Goal: Information Seeking & Learning: Learn about a topic

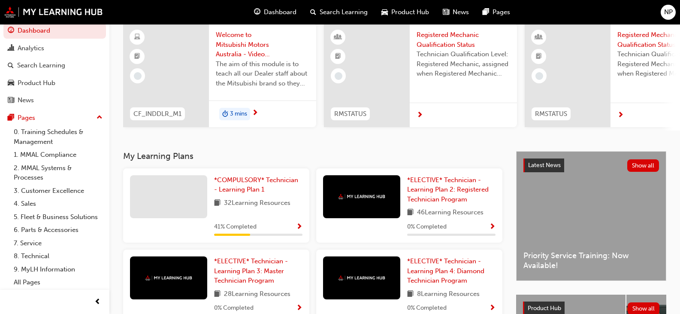
scroll to position [129, 0]
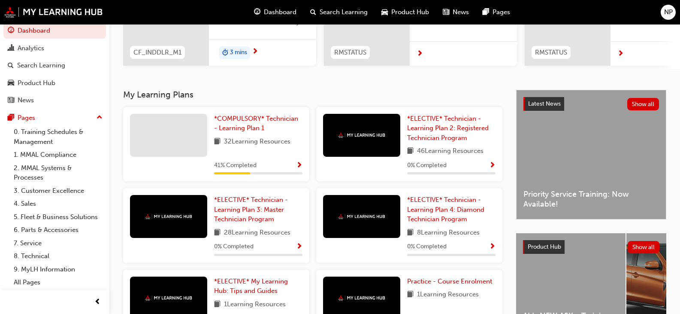
click at [300, 167] on span "Show Progress" at bounding box center [299, 166] width 6 height 8
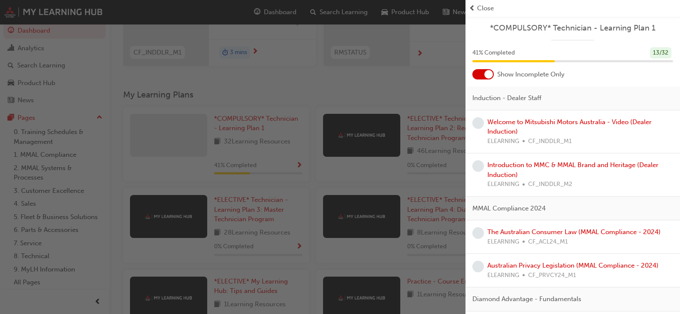
click at [569, 132] on div "Welcome to Mitsubishi Motors Australia - Video (Dealer Induction) ELEARNING CF_…" at bounding box center [581, 131] width 186 height 29
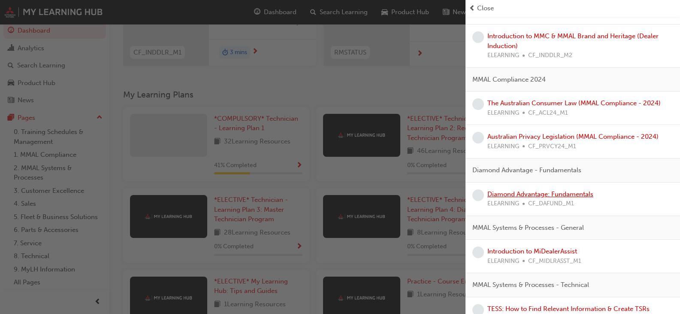
click at [526, 194] on link "Diamond Advantage: Fundamentals" at bounding box center [541, 194] width 106 height 8
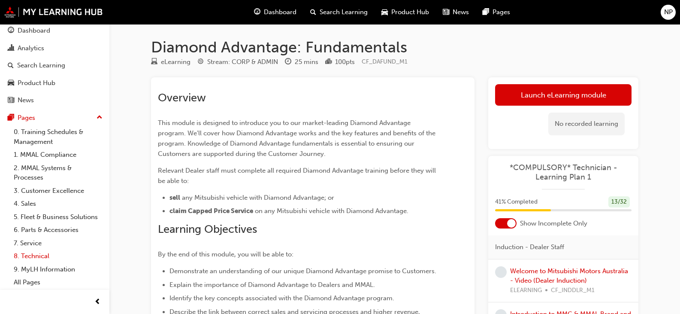
click at [34, 257] on link "8. Technical" at bounding box center [58, 255] width 96 height 13
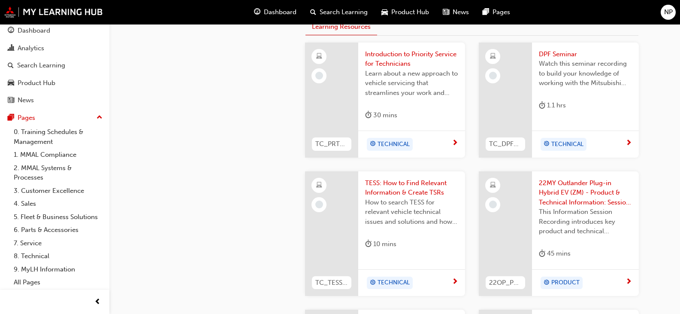
scroll to position [515, 0]
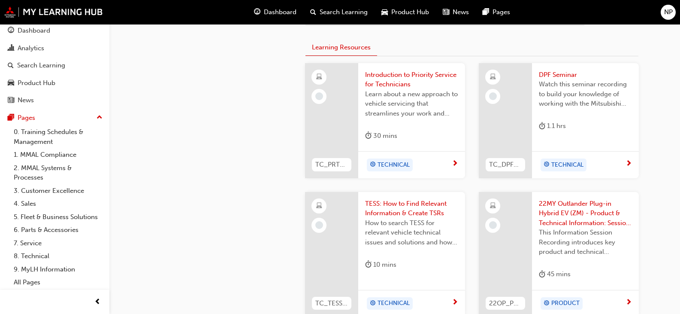
click at [376, 87] on span "Introduction to Priority Service for Technicians" at bounding box center [411, 79] width 93 height 19
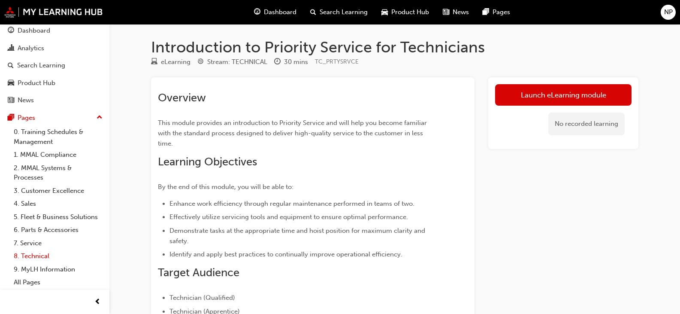
click at [30, 257] on link "8. Technical" at bounding box center [58, 255] width 96 height 13
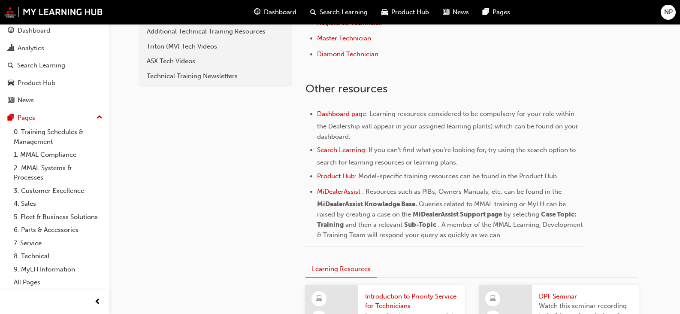
scroll to position [251, 0]
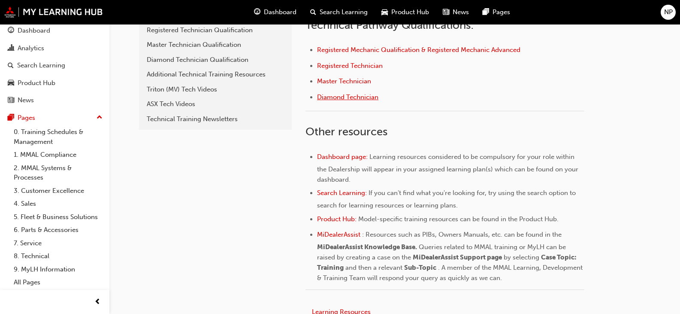
click at [358, 97] on span "Diamond Technician" at bounding box center [347, 97] width 61 height 8
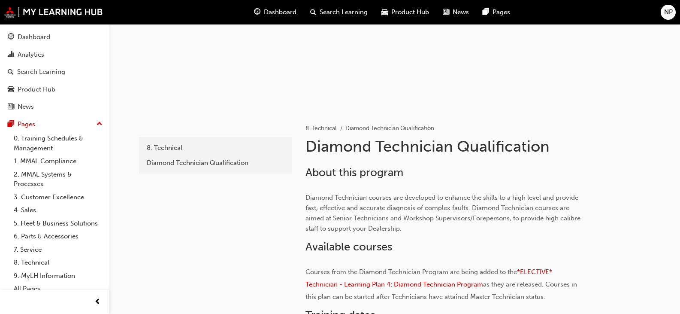
scroll to position [43, 0]
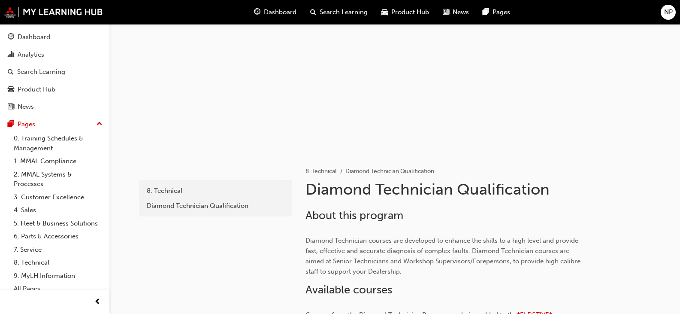
click at [531, 99] on div at bounding box center [394, 67] width 515 height 172
click at [535, 113] on div at bounding box center [394, 67] width 515 height 172
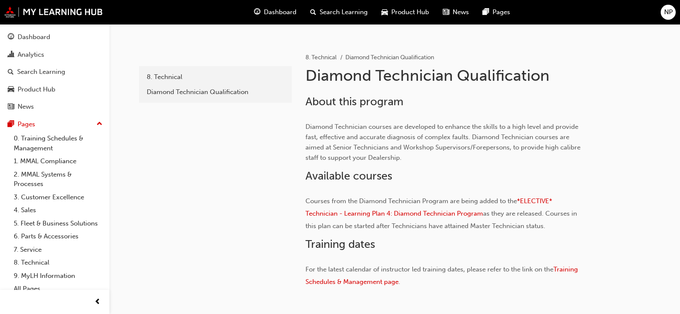
scroll to position [172, 0]
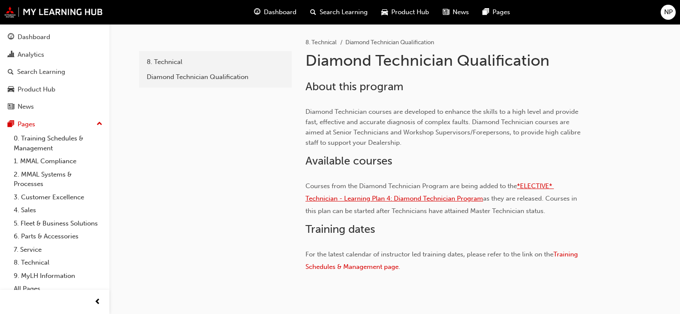
click at [413, 200] on span "*ELECTIVE* Technician - Learning Plan 4: Diamond Technician Program" at bounding box center [430, 192] width 249 height 20
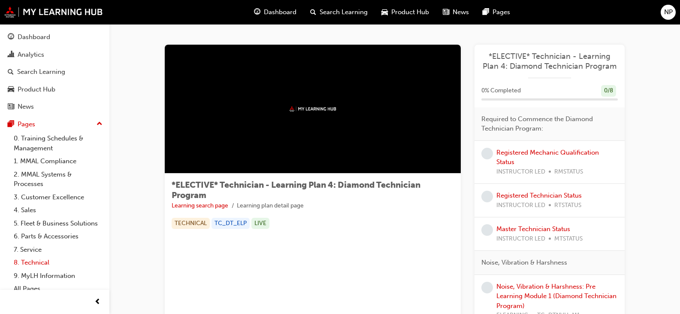
click at [36, 269] on link "8. Technical" at bounding box center [58, 262] width 96 height 13
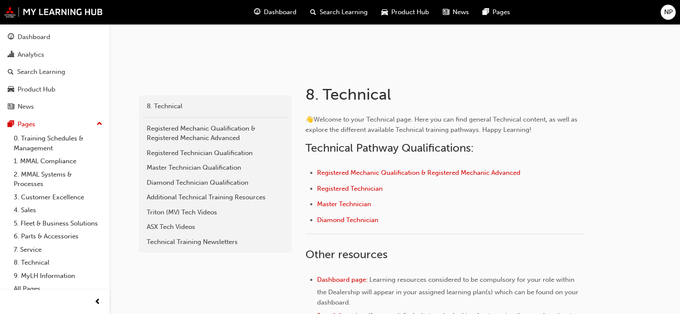
scroll to position [129, 0]
click at [10, 256] on link "8. Technical" at bounding box center [58, 262] width 96 height 13
click at [359, 204] on span "Master Technician" at bounding box center [344, 203] width 54 height 8
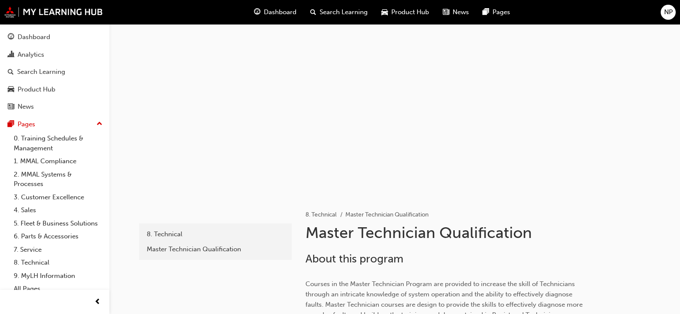
click at [518, 155] on div at bounding box center [394, 110] width 515 height 172
click at [531, 150] on div at bounding box center [394, 110] width 515 height 172
click at [46, 269] on link "8. Technical" at bounding box center [58, 262] width 96 height 13
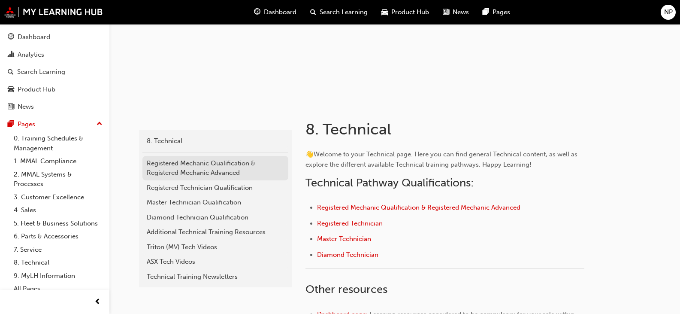
scroll to position [129, 0]
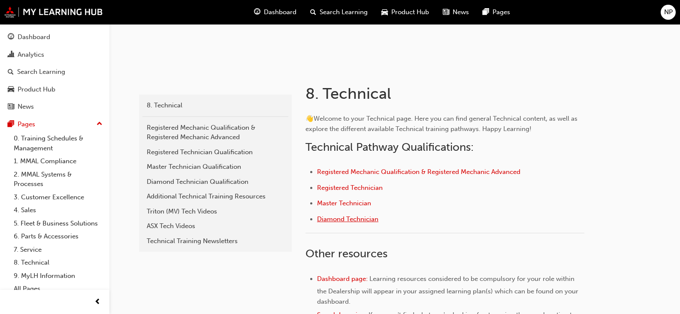
click at [365, 219] on span "Diamond Technician" at bounding box center [347, 219] width 61 height 8
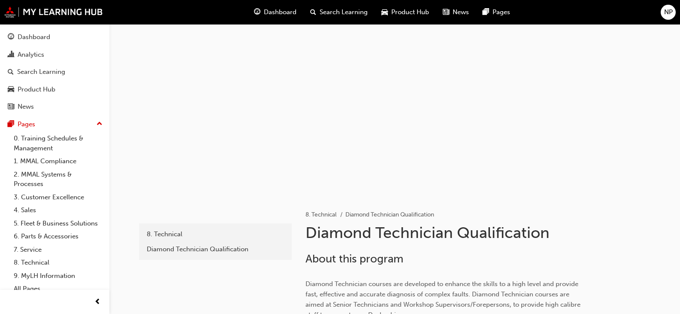
scroll to position [172, 0]
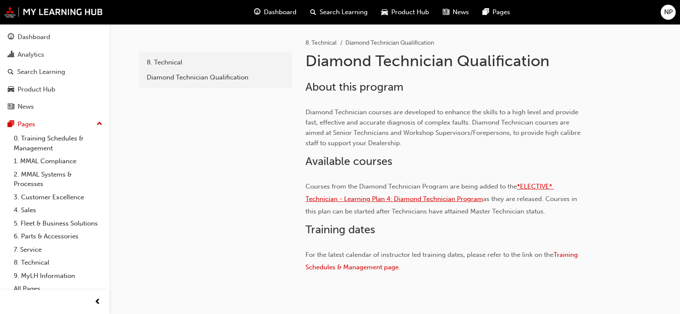
click at [389, 199] on span "*ELECTIVE* Technician - Learning Plan 4: Diamond Technician Program" at bounding box center [430, 192] width 249 height 20
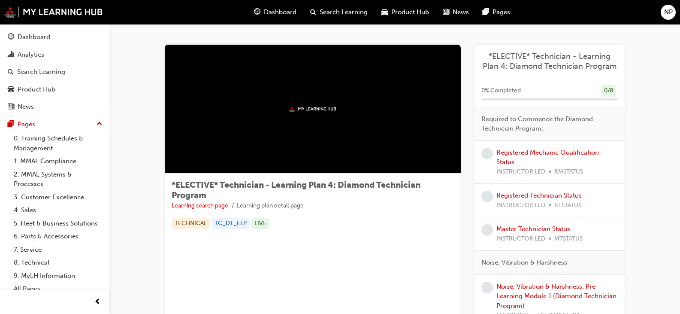
click at [311, 110] on img at bounding box center [312, 109] width 47 height 6
click at [519, 152] on link "Registered Mechanic Qualification Status" at bounding box center [548, 158] width 103 height 18
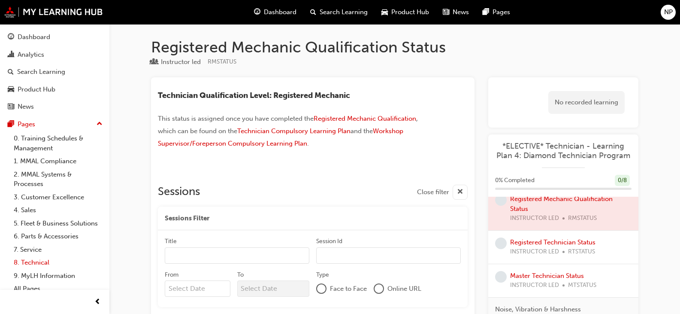
click at [27, 269] on link "8. Technical" at bounding box center [58, 262] width 96 height 13
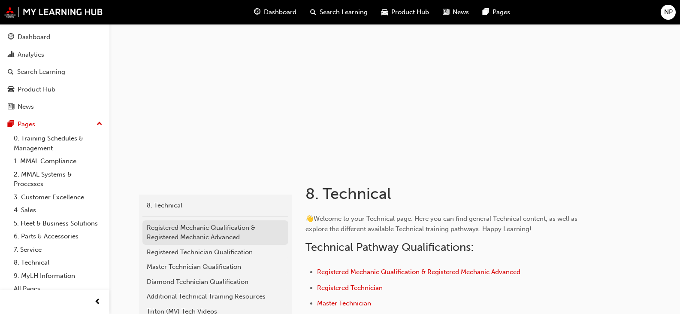
scroll to position [43, 0]
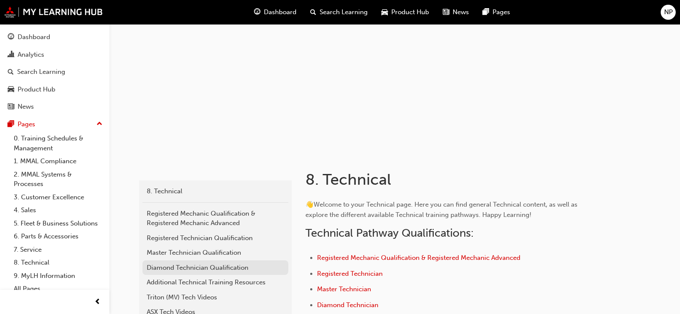
click at [236, 267] on div "Diamond Technician Qualification" at bounding box center [215, 268] width 137 height 10
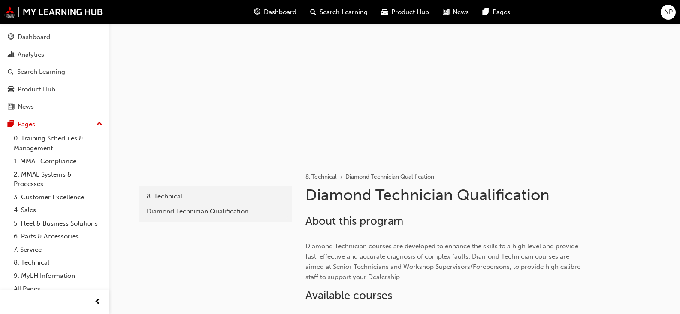
scroll to position [172, 0]
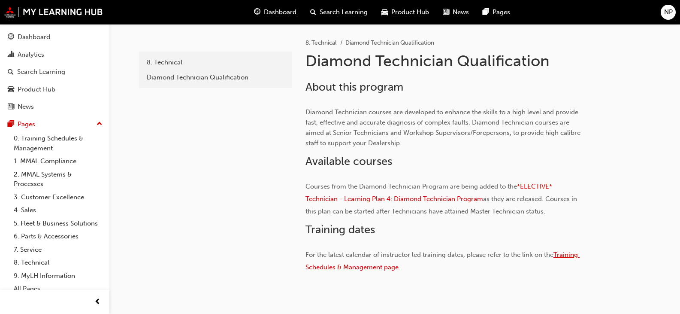
click at [379, 267] on span "Training Schedules & Management page" at bounding box center [443, 261] width 274 height 20
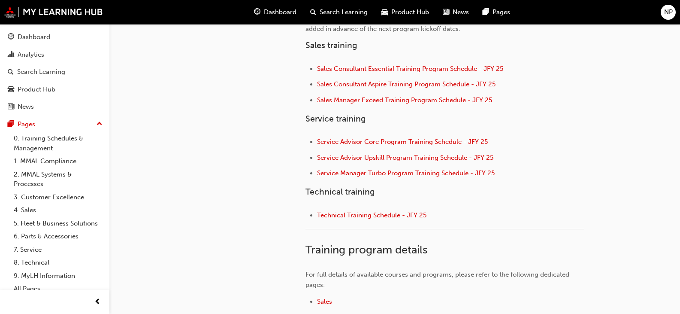
scroll to position [343, 0]
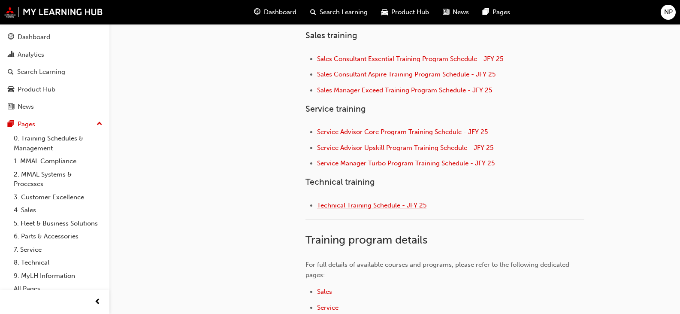
click at [367, 203] on span "Technical Training Schedule - JFY 25" at bounding box center [371, 205] width 109 height 8
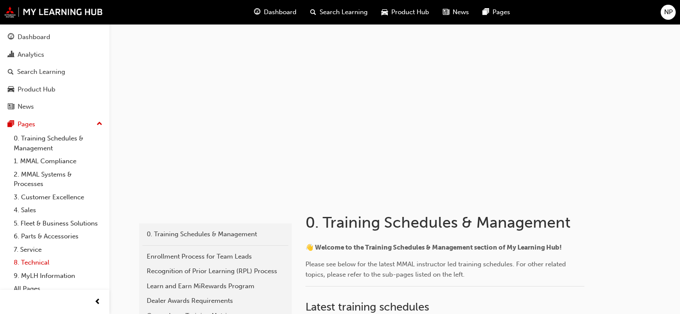
click at [48, 269] on link "8. Technical" at bounding box center [58, 262] width 96 height 13
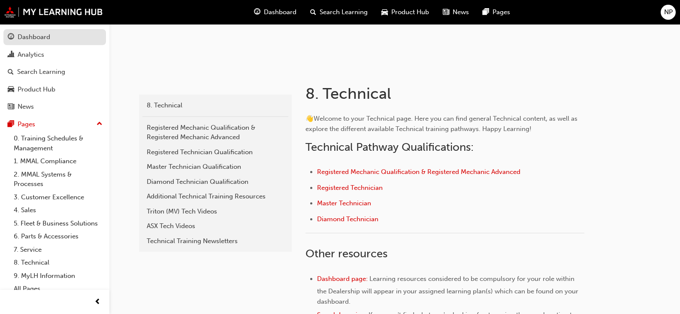
click at [57, 39] on div "Dashboard" at bounding box center [55, 37] width 94 height 11
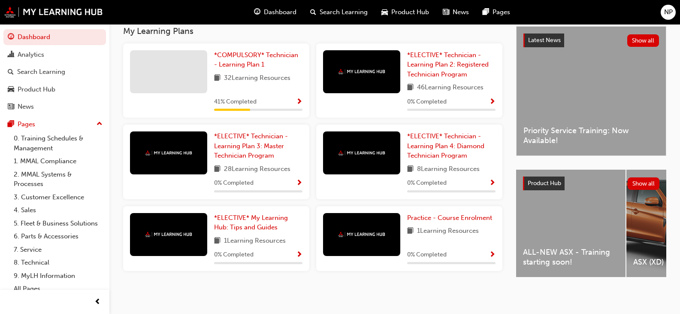
scroll to position [199, 0]
click at [228, 54] on span "*COMPULSORY* Technician - Learning Plan 1" at bounding box center [256, 60] width 84 height 18
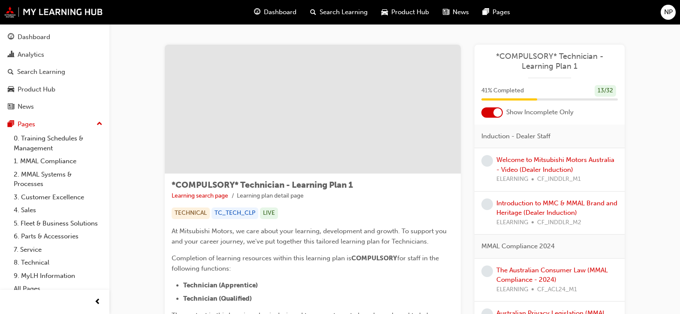
click at [535, 164] on div "Welcome to Mitsubishi Motors Australia - Video (Dealer Induction) ELEARNING CF_…" at bounding box center [557, 169] width 121 height 29
click at [537, 173] on link "Welcome to Mitsubishi Motors Australia - Video (Dealer Induction)" at bounding box center [556, 165] width 118 height 18
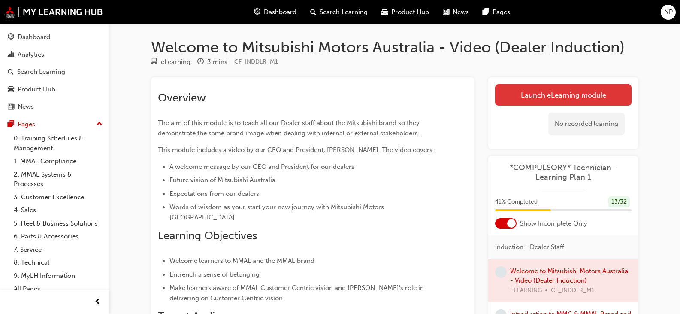
click at [588, 96] on link "Launch eLearning module" at bounding box center [563, 94] width 137 height 21
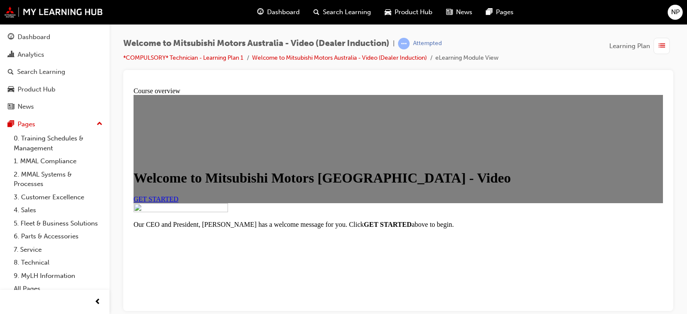
click at [179, 202] on link "GET STARTED" at bounding box center [156, 198] width 45 height 7
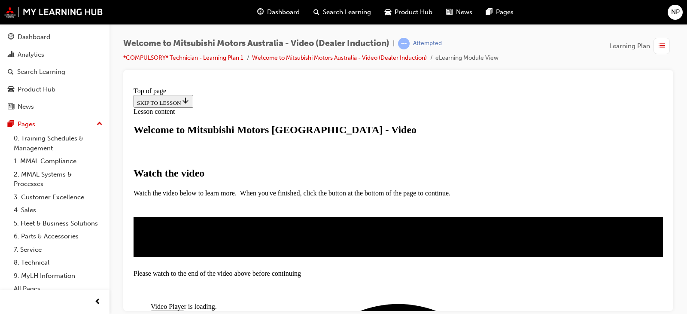
scroll to position [43, 0]
click at [154, 311] on span "Video player" at bounding box center [154, 314] width 0 height 6
drag, startPoint x: 305, startPoint y: 177, endPoint x: 504, endPoint y: 201, distance: 200.2
click at [504, 236] on figure "Video Player is loading. Play Video Play Loaded : 44.06% 1:46 0:48 Remaining Ti…" at bounding box center [398, 236] width 495 height 0
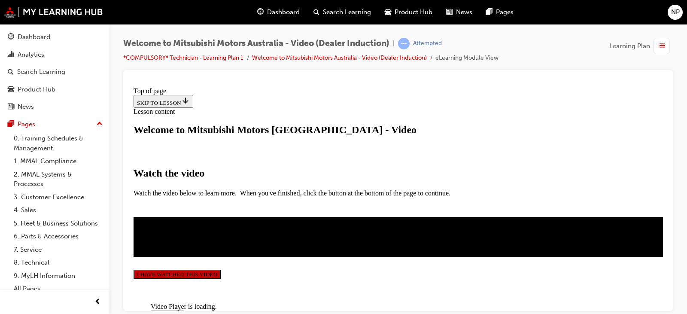
click at [154, 311] on span "Video player" at bounding box center [154, 314] width 0 height 6
click at [221, 269] on button "I HAVE WATCHED THIS VIDEO" at bounding box center [177, 273] width 87 height 9
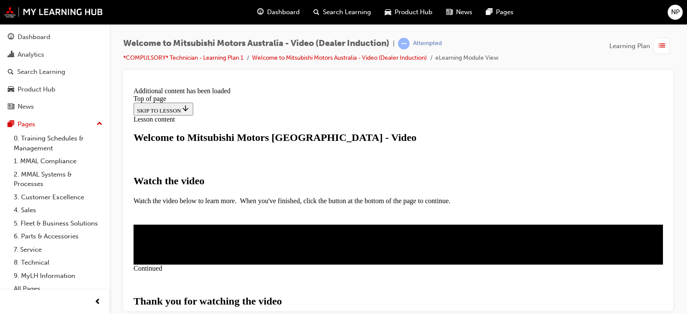
scroll to position [350, 0]
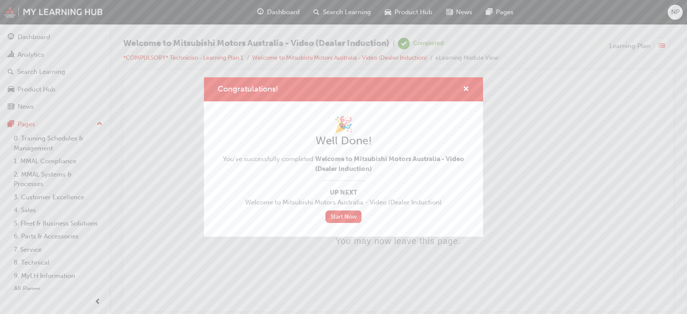
scroll to position [0, 0]
click at [346, 215] on link "Start Now" at bounding box center [343, 216] width 36 height 12
click at [346, 217] on link "Start Now" at bounding box center [343, 216] width 36 height 12
click at [469, 87] on span "cross-icon" at bounding box center [466, 90] width 6 height 8
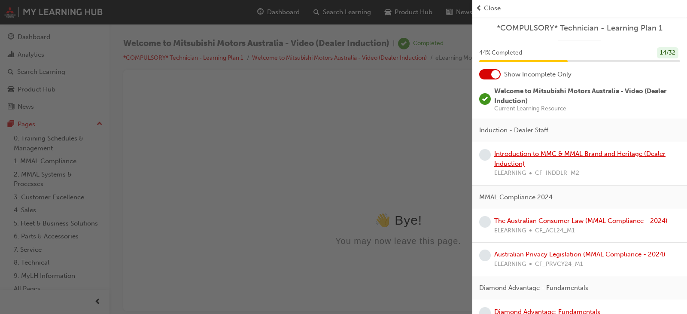
click at [525, 155] on link "Introduction to MMC & MMAL Brand and Heritage (Dealer Induction)" at bounding box center [579, 159] width 171 height 18
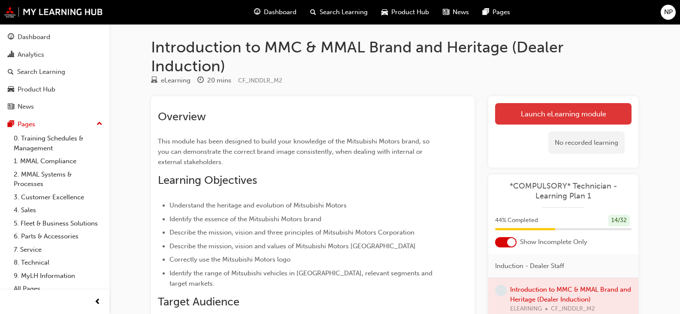
click at [525, 111] on link "Launch eLearning module" at bounding box center [563, 113] width 137 height 21
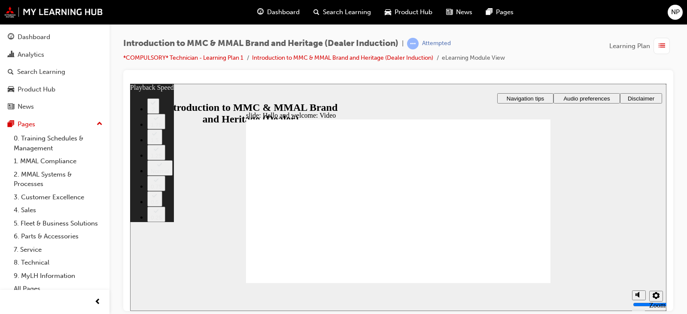
type input "0"
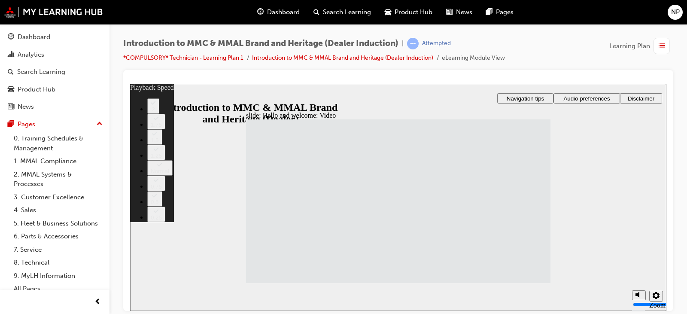
type input "5"
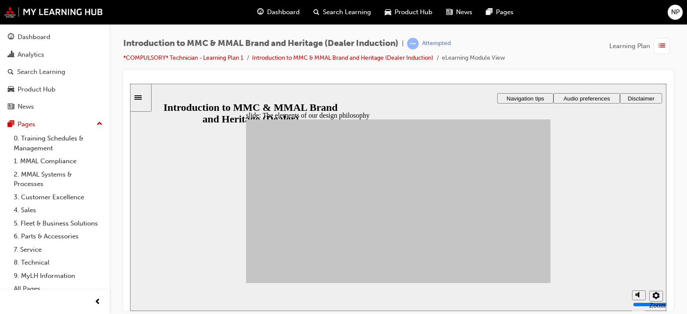
drag, startPoint x: 483, startPoint y: 167, endPoint x: 483, endPoint y: 176, distance: 9.9
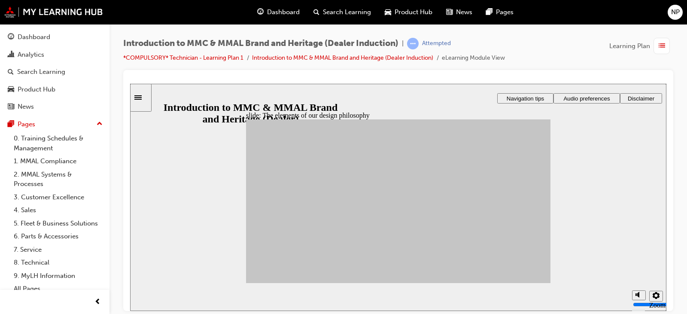
drag, startPoint x: 359, startPoint y: 244, endPoint x: 486, endPoint y: 163, distance: 150.6
drag, startPoint x: 356, startPoint y: 247, endPoint x: 428, endPoint y: 166, distance: 108.6
drag, startPoint x: 355, startPoint y: 246, endPoint x: 480, endPoint y: 164, distance: 150.1
drag, startPoint x: 324, startPoint y: 198, endPoint x: 434, endPoint y: 167, distance: 113.7
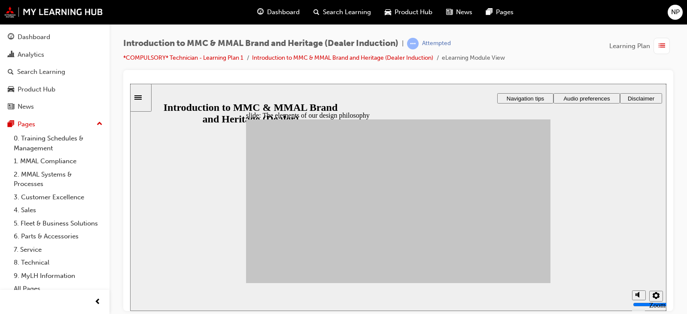
drag, startPoint x: 277, startPoint y: 239, endPoint x: 483, endPoint y: 164, distance: 218.4
drag, startPoint x: 357, startPoint y: 249, endPoint x: 428, endPoint y: 168, distance: 107.9
drag, startPoint x: 362, startPoint y: 218, endPoint x: 481, endPoint y: 165, distance: 130.3
drag, startPoint x: 328, startPoint y: 231, endPoint x: 493, endPoint y: 165, distance: 178.0
drag, startPoint x: 359, startPoint y: 198, endPoint x: 432, endPoint y: 169, distance: 78.6
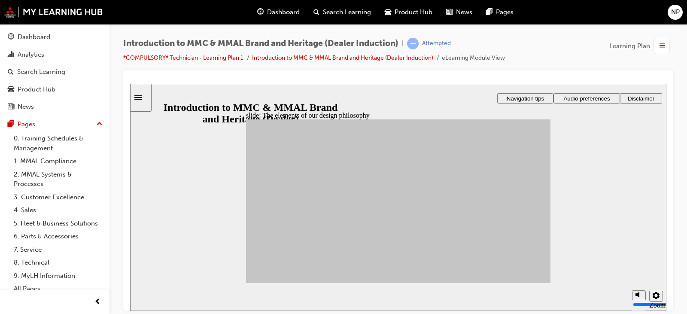
drag, startPoint x: 365, startPoint y: 198, endPoint x: 465, endPoint y: 171, distance: 103.2
drag, startPoint x: 289, startPoint y: 199, endPoint x: 474, endPoint y: 170, distance: 186.3
drag, startPoint x: 285, startPoint y: 220, endPoint x: 491, endPoint y: 171, distance: 211.0
drag, startPoint x: 284, startPoint y: 222, endPoint x: 438, endPoint y: 167, distance: 164.0
drag, startPoint x: 311, startPoint y: 213, endPoint x: 486, endPoint y: 168, distance: 181.3
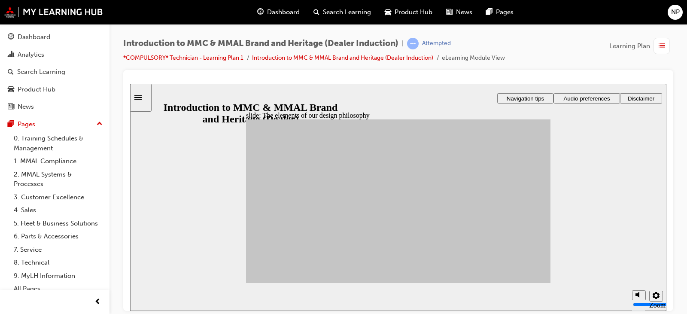
drag, startPoint x: 304, startPoint y: 213, endPoint x: 424, endPoint y: 167, distance: 128.4
drag, startPoint x: 292, startPoint y: 222, endPoint x: 444, endPoint y: 169, distance: 160.9
drag, startPoint x: 323, startPoint y: 248, endPoint x: 482, endPoint y: 175, distance: 174.4
drag, startPoint x: 318, startPoint y: 251, endPoint x: 356, endPoint y: 220, distance: 49.5
drag, startPoint x: 316, startPoint y: 250, endPoint x: 437, endPoint y: 169, distance: 145.4
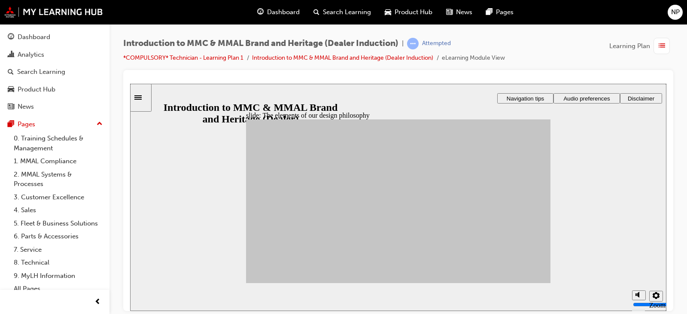
drag, startPoint x: 349, startPoint y: 247, endPoint x: 467, endPoint y: 170, distance: 141.1
drag, startPoint x: 356, startPoint y: 220, endPoint x: 434, endPoint y: 167, distance: 93.8
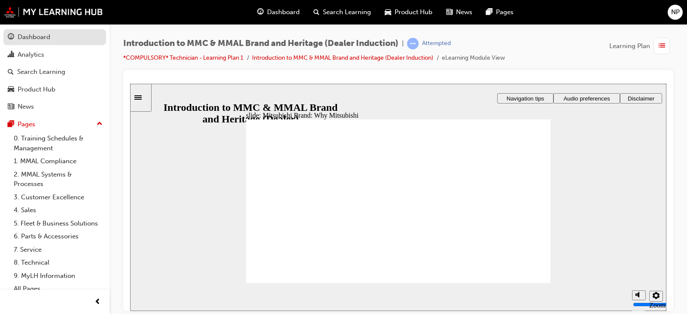
click at [42, 35] on div "Dashboard" at bounding box center [34, 37] width 33 height 10
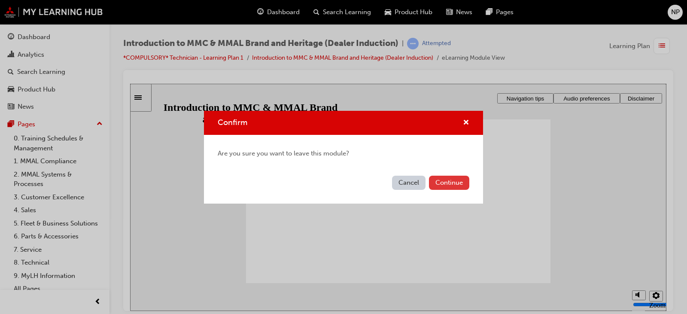
click at [449, 181] on button "Continue" at bounding box center [449, 183] width 40 height 14
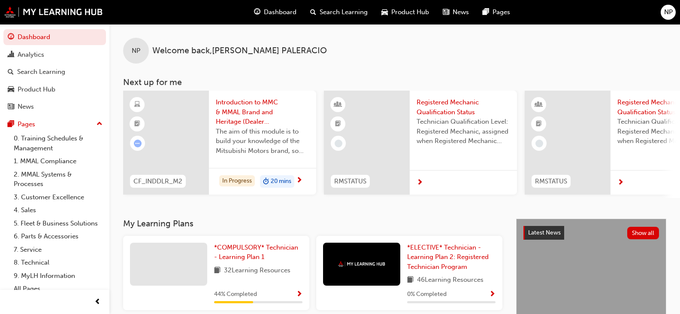
click at [187, 120] on div at bounding box center [166, 143] width 86 height 104
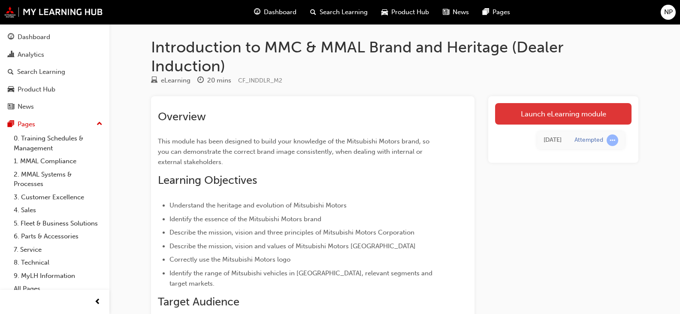
click at [582, 114] on link "Launch eLearning module" at bounding box center [563, 113] width 137 height 21
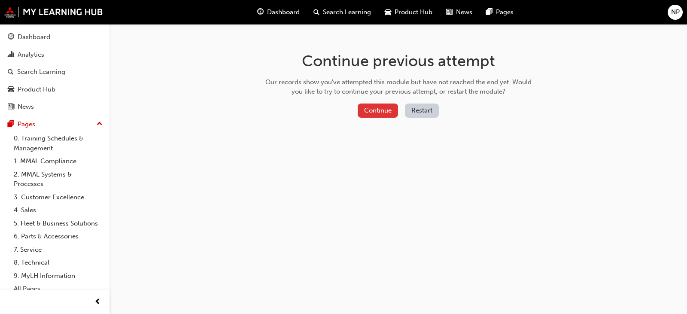
click at [377, 109] on button "Continue" at bounding box center [378, 110] width 40 height 14
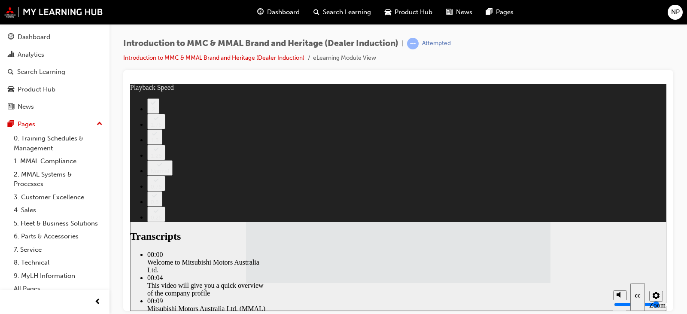
type input "112"
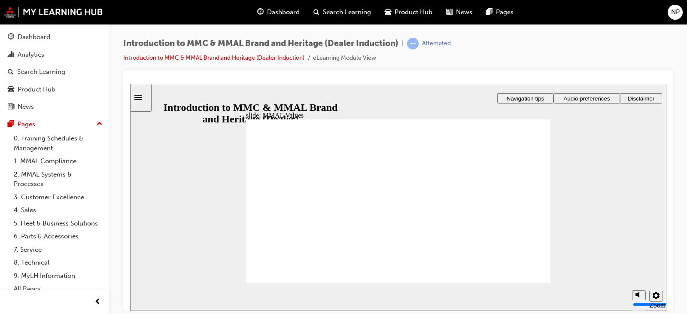
drag, startPoint x: 272, startPoint y: 190, endPoint x: 270, endPoint y: 231, distance: 41.2
drag, startPoint x: 277, startPoint y: 191, endPoint x: 325, endPoint y: 234, distance: 64.1
drag, startPoint x: 281, startPoint y: 191, endPoint x: 373, endPoint y: 239, distance: 103.5
drag, startPoint x: 289, startPoint y: 188, endPoint x: 337, endPoint y: 206, distance: 51.2
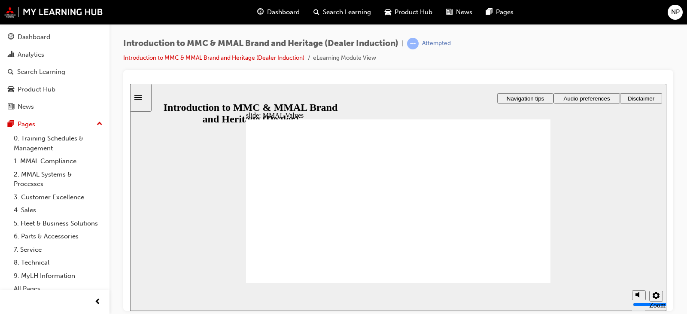
drag, startPoint x: 277, startPoint y: 185, endPoint x: 276, endPoint y: 204, distance: 19.4
drag, startPoint x: 278, startPoint y: 196, endPoint x: 469, endPoint y: 215, distance: 191.5
drag, startPoint x: 273, startPoint y: 191, endPoint x: 510, endPoint y: 211, distance: 237.8
drag, startPoint x: 286, startPoint y: 190, endPoint x: 475, endPoint y: 209, distance: 189.9
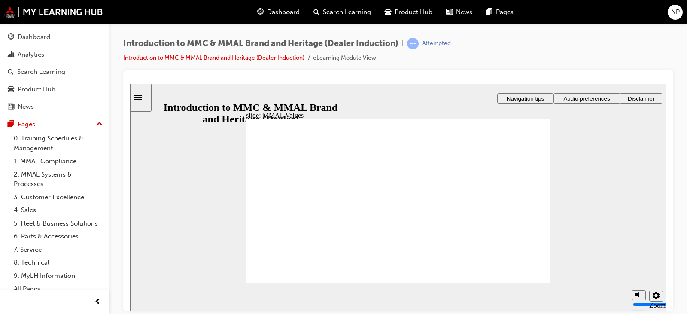
drag, startPoint x: 517, startPoint y: 195, endPoint x: 375, endPoint y: 212, distance: 142.7
drag, startPoint x: 267, startPoint y: 190, endPoint x: 362, endPoint y: 212, distance: 97.4
drag, startPoint x: 515, startPoint y: 195, endPoint x: 419, endPoint y: 211, distance: 96.7
drag, startPoint x: 472, startPoint y: 191, endPoint x: 517, endPoint y: 211, distance: 49.6
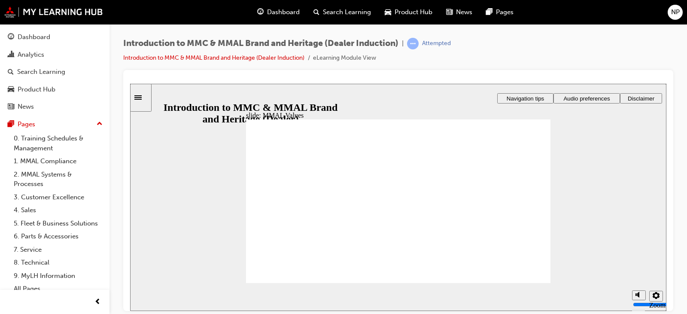
drag, startPoint x: 416, startPoint y: 194, endPoint x: 320, endPoint y: 209, distance: 97.5
drag, startPoint x: 373, startPoint y: 190, endPoint x: 467, endPoint y: 209, distance: 95.6
drag, startPoint x: 316, startPoint y: 189, endPoint x: 268, endPoint y: 208, distance: 51.0
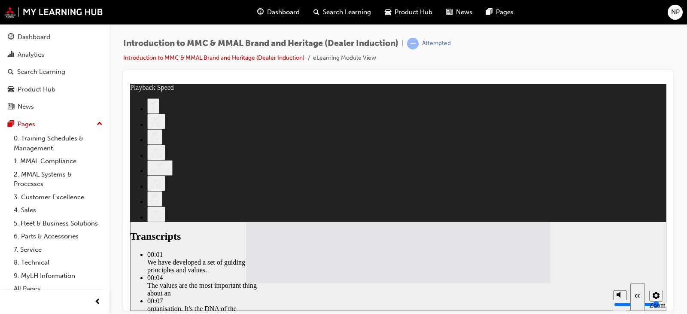
drag, startPoint x: 367, startPoint y: 234, endPoint x: 538, endPoint y: 223, distance: 171.6
type input "120"
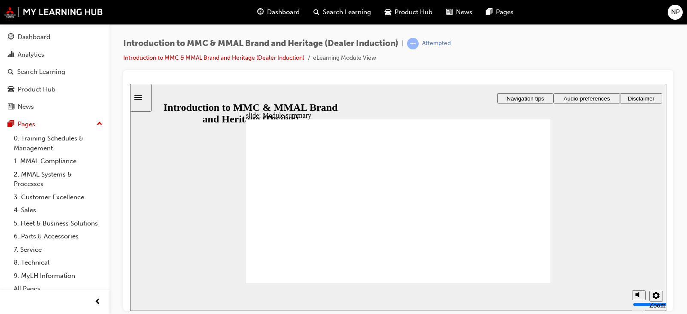
checkbox input "true"
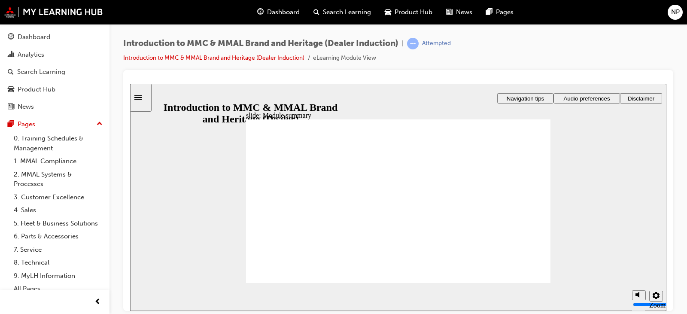
checkbox input "true"
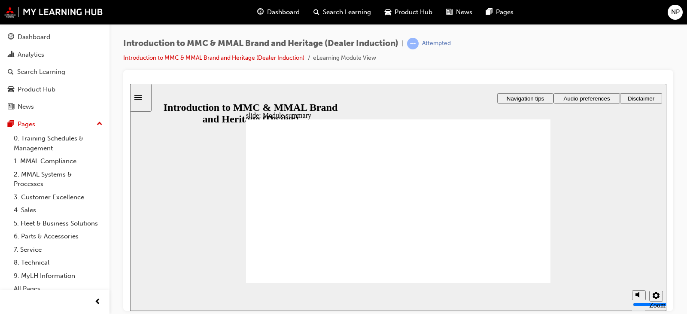
checkbox input "true"
click at [671, 9] on span "NP" at bounding box center [675, 12] width 9 height 10
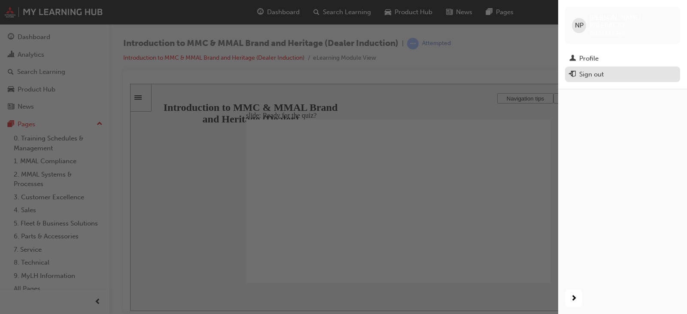
click at [596, 70] on div "Sign out" at bounding box center [591, 75] width 24 height 10
